Goal: Task Accomplishment & Management: Manage account settings

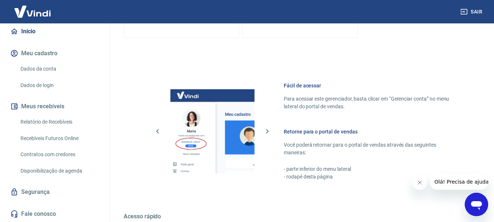
scroll to position [344, 0]
